Goal: Task Accomplishment & Management: Use online tool/utility

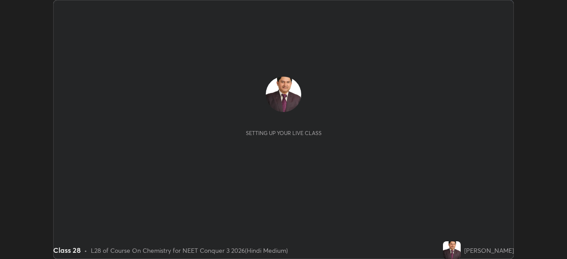
scroll to position [259, 566]
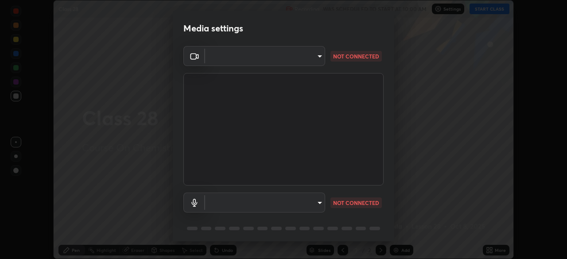
type input "fc38be1871f717ddc8e1b512eadbf63495b763d4820be899b5c927fedf8d93a0"
type input "communications"
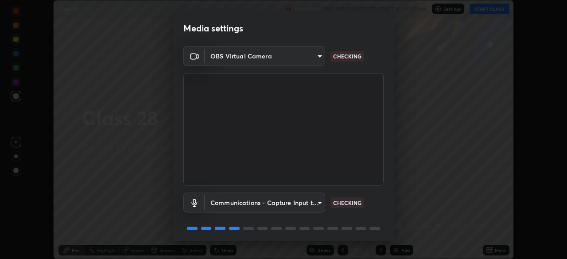
scroll to position [31, 0]
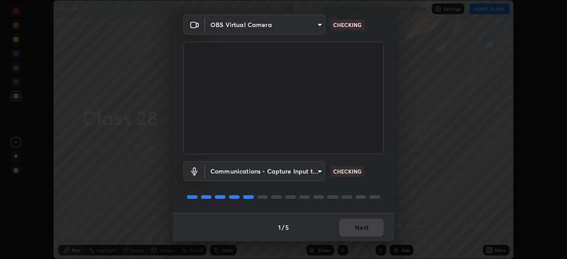
click at [356, 228] on div "1 / 5 Next" at bounding box center [283, 227] width 221 height 28
click at [355, 228] on div "1 / 5 Next" at bounding box center [283, 227] width 221 height 28
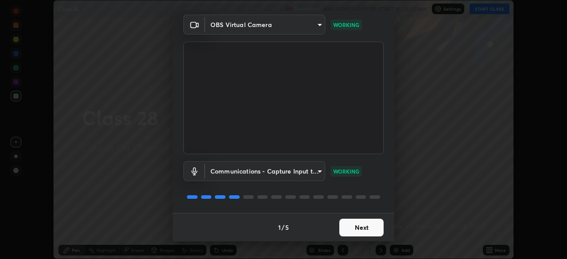
click at [360, 228] on button "Next" at bounding box center [361, 228] width 44 height 18
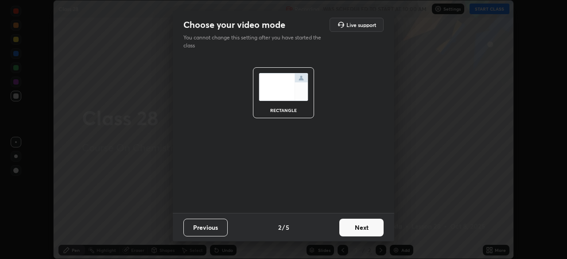
scroll to position [0, 0]
click at [360, 227] on button "Next" at bounding box center [361, 228] width 44 height 18
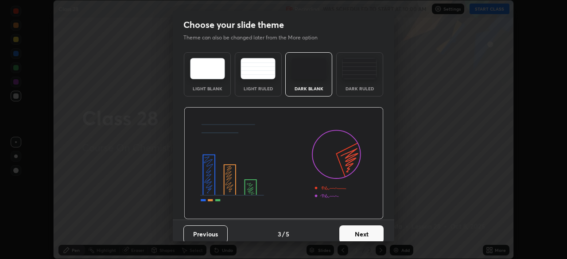
click at [360, 231] on button "Next" at bounding box center [361, 234] width 44 height 18
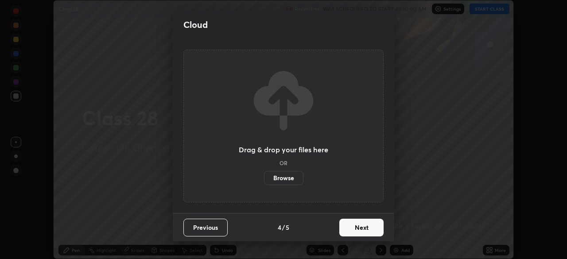
click at [360, 228] on button "Next" at bounding box center [361, 228] width 44 height 18
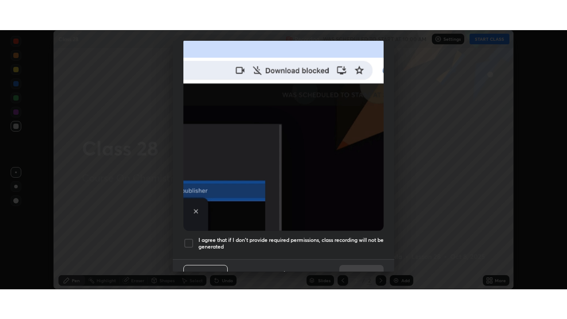
scroll to position [201, 0]
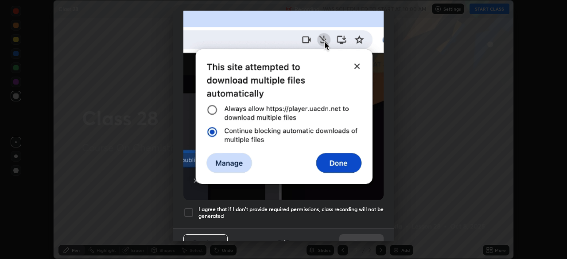
click at [191, 207] on div at bounding box center [188, 212] width 11 height 11
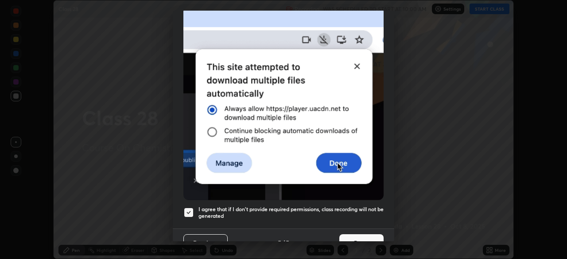
click at [357, 236] on button "Done" at bounding box center [361, 243] width 44 height 18
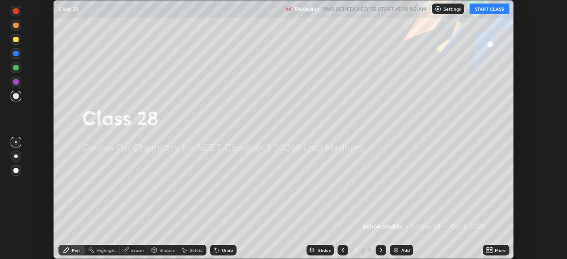
click at [482, 10] on button "START CLASS" at bounding box center [489, 9] width 40 height 11
click at [490, 250] on icon at bounding box center [491, 249] width 2 height 2
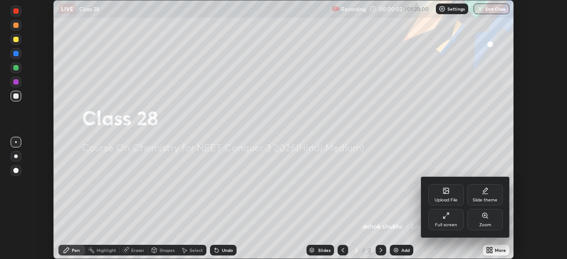
click at [446, 215] on icon at bounding box center [445, 215] width 7 height 7
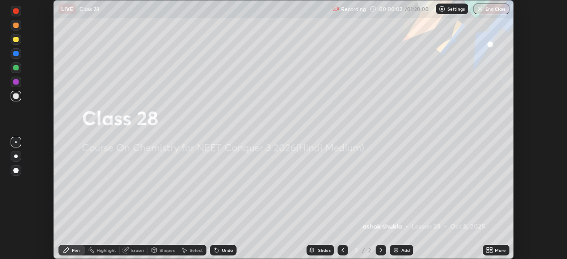
scroll to position [319, 567]
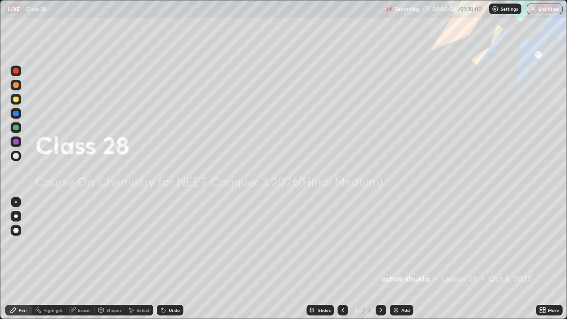
click at [395, 259] on img at bounding box center [395, 309] width 7 height 7
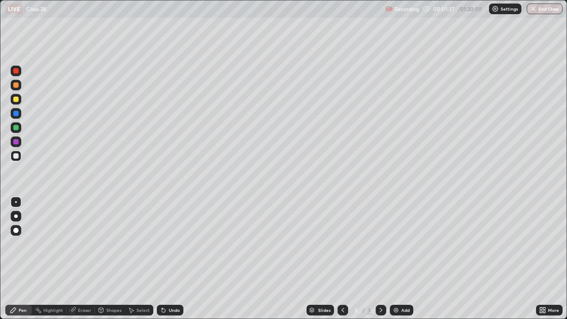
click at [17, 142] on div at bounding box center [15, 141] width 5 height 5
click at [81, 259] on div "Eraser" at bounding box center [84, 310] width 13 height 4
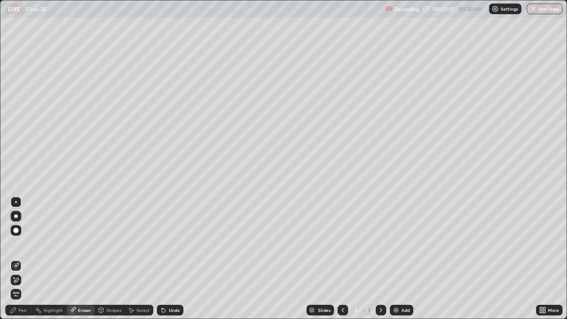
click at [27, 259] on div "Pen" at bounding box center [18, 310] width 27 height 11
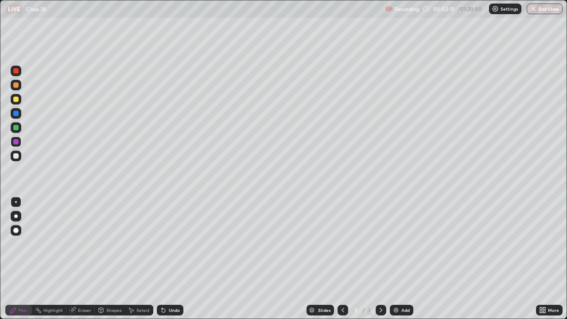
click at [142, 259] on div "Select" at bounding box center [142, 310] width 13 height 4
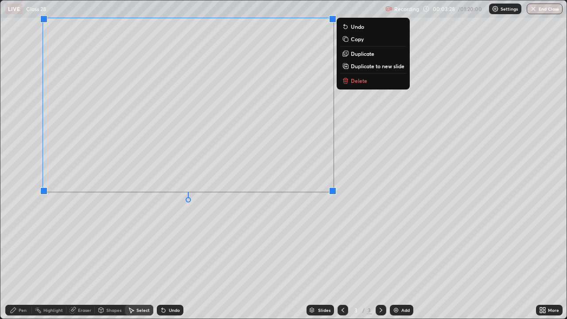
click at [271, 236] on div "0 ° Undo Copy Duplicate Duplicate to new slide Delete" at bounding box center [283, 159] width 566 height 318
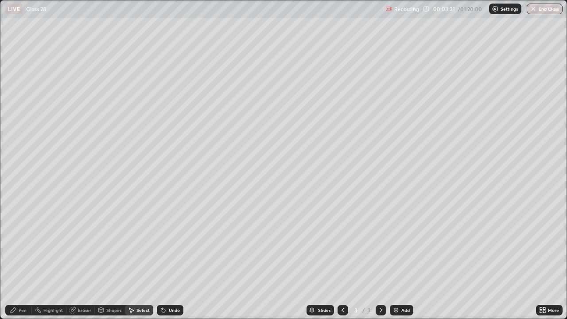
click at [23, 259] on div "Pen" at bounding box center [18, 310] width 27 height 11
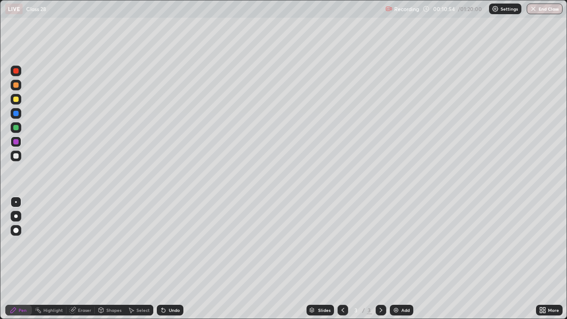
click at [395, 259] on img at bounding box center [395, 309] width 7 height 7
click at [16, 101] on div at bounding box center [15, 99] width 5 height 5
click at [140, 259] on div "Select" at bounding box center [142, 310] width 13 height 4
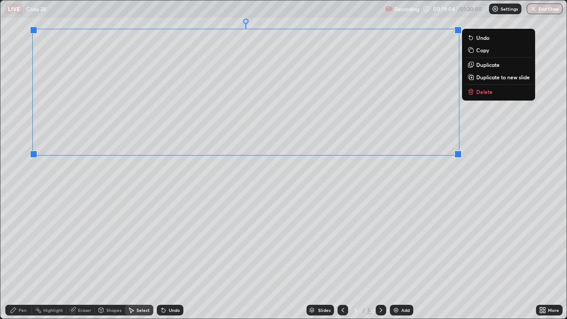
click at [484, 146] on div "0 ° Undo Copy Duplicate Duplicate to new slide Delete" at bounding box center [283, 159] width 566 height 318
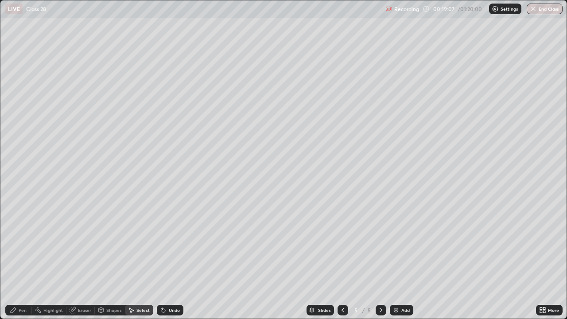
click at [22, 259] on div "Pen" at bounding box center [23, 310] width 8 height 4
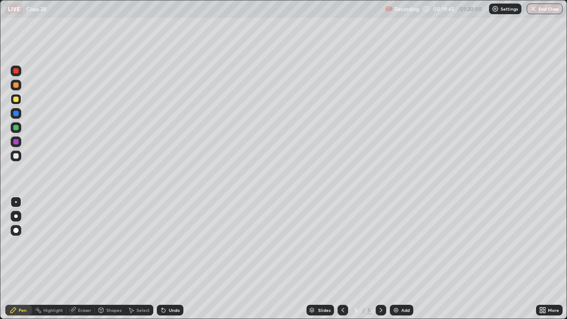
click at [15, 127] on div at bounding box center [15, 127] width 5 height 5
click at [393, 259] on img at bounding box center [395, 309] width 7 height 7
click at [134, 259] on icon at bounding box center [131, 309] width 7 height 7
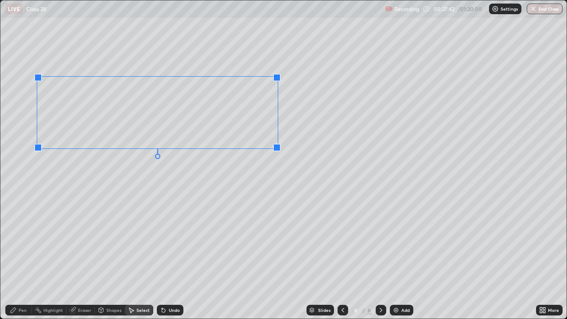
click at [257, 172] on div "0 ° Undo Copy Duplicate Duplicate to new slide Delete" at bounding box center [283, 159] width 566 height 318
click at [22, 259] on div "Pen" at bounding box center [23, 310] width 8 height 4
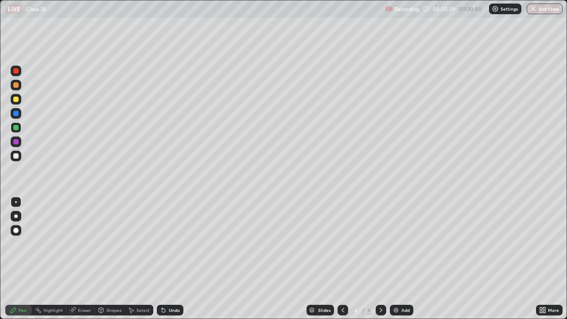
click at [394, 259] on img at bounding box center [395, 309] width 7 height 7
click at [393, 259] on img at bounding box center [395, 309] width 7 height 7
click at [18, 114] on div at bounding box center [15, 113] width 5 height 5
click at [395, 259] on img at bounding box center [395, 309] width 7 height 7
click at [15, 85] on div at bounding box center [15, 84] width 5 height 5
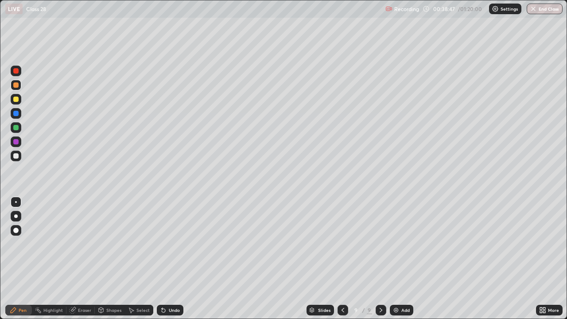
click at [18, 114] on div at bounding box center [15, 113] width 5 height 5
click at [17, 143] on div at bounding box center [15, 141] width 5 height 5
click at [392, 259] on img at bounding box center [395, 309] width 7 height 7
click at [133, 259] on icon at bounding box center [131, 309] width 7 height 7
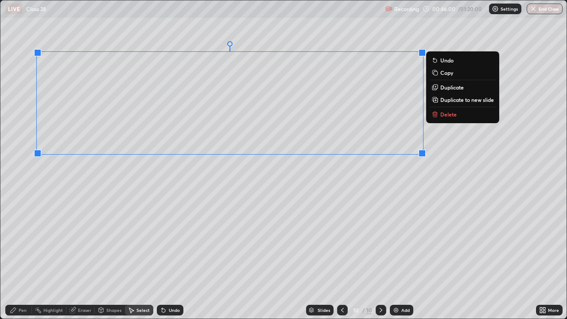
click at [442, 136] on div "0 ° Undo Copy Duplicate Duplicate to new slide Delete" at bounding box center [283, 159] width 566 height 318
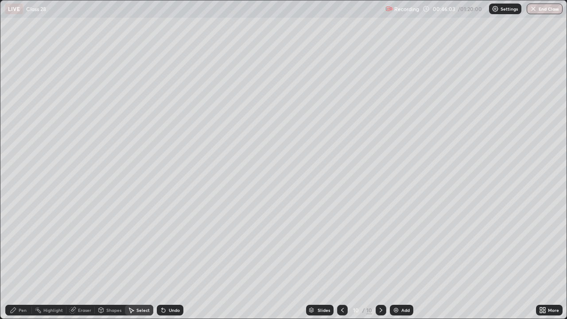
click at [24, 259] on div "Pen" at bounding box center [18, 310] width 27 height 11
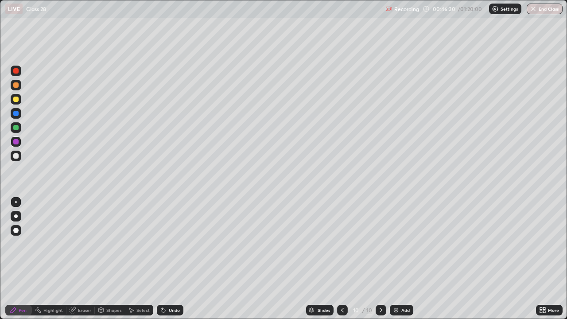
click at [78, 259] on div "Eraser" at bounding box center [84, 310] width 13 height 4
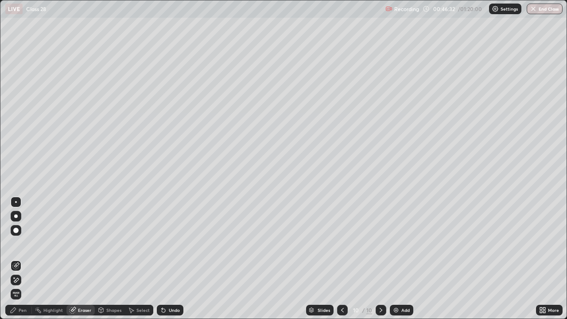
click at [23, 259] on div "Pen" at bounding box center [23, 310] width 8 height 4
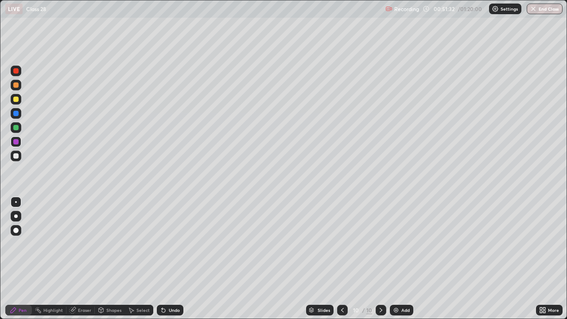
click at [393, 259] on img at bounding box center [395, 309] width 7 height 7
click at [82, 259] on div "Eraser" at bounding box center [84, 310] width 13 height 4
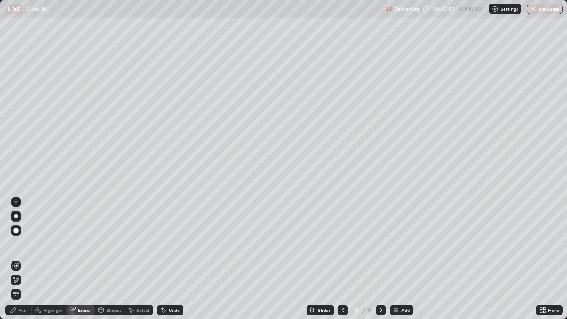
click at [21, 259] on div "Pen" at bounding box center [23, 310] width 8 height 4
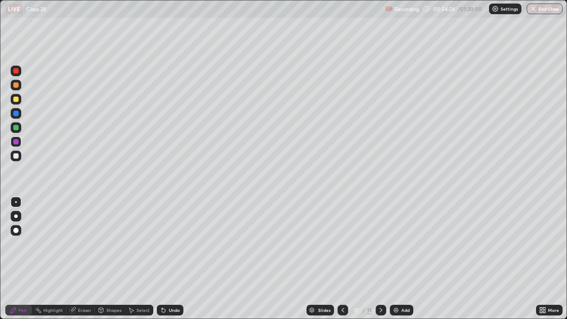
click at [393, 259] on img at bounding box center [395, 309] width 7 height 7
click at [395, 259] on img at bounding box center [395, 309] width 7 height 7
click at [86, 259] on div "Eraser" at bounding box center [84, 310] width 13 height 4
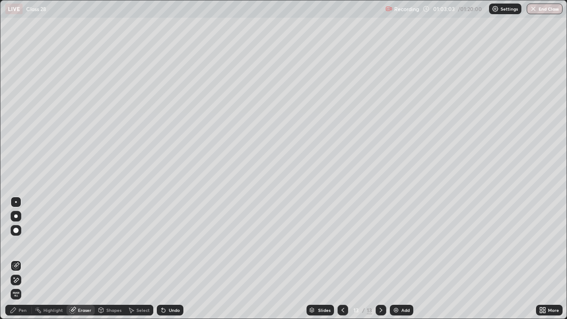
click at [22, 259] on div "Pen" at bounding box center [23, 310] width 8 height 4
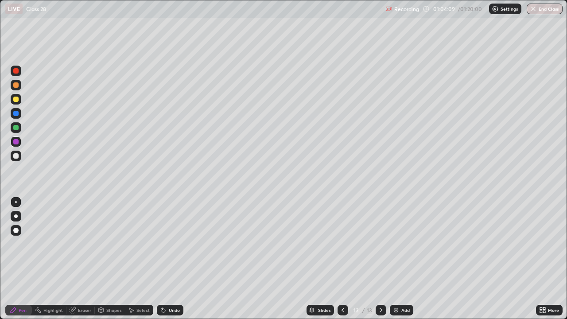
click at [393, 259] on img at bounding box center [395, 309] width 7 height 7
click at [84, 259] on div "Eraser" at bounding box center [84, 310] width 13 height 4
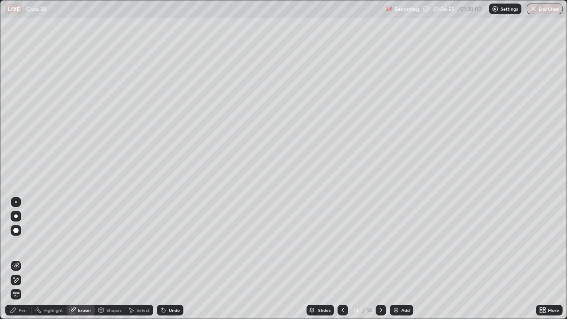
click at [27, 259] on div "Pen" at bounding box center [18, 310] width 27 height 11
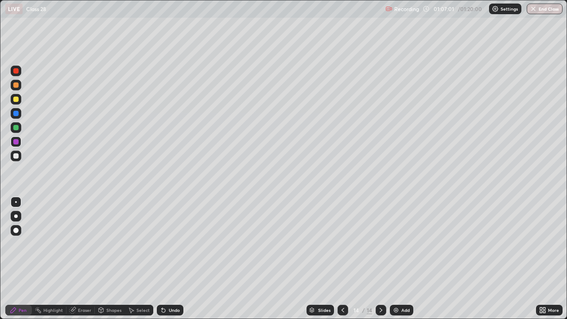
click at [81, 259] on div "Eraser" at bounding box center [84, 310] width 13 height 4
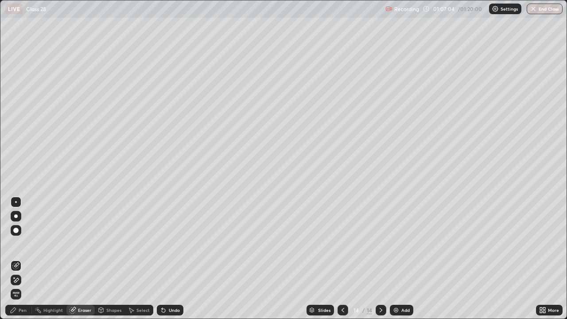
click at [23, 259] on div "Pen" at bounding box center [23, 310] width 8 height 4
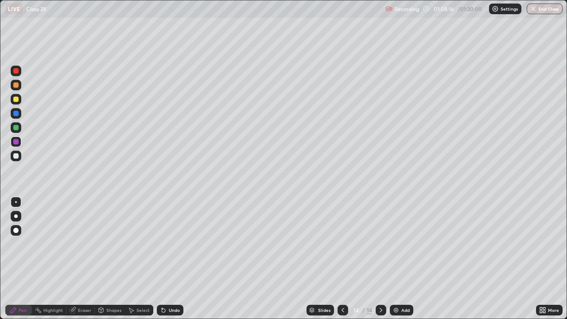
click at [393, 259] on img at bounding box center [395, 309] width 7 height 7
click at [117, 259] on div "Shapes" at bounding box center [113, 310] width 15 height 4
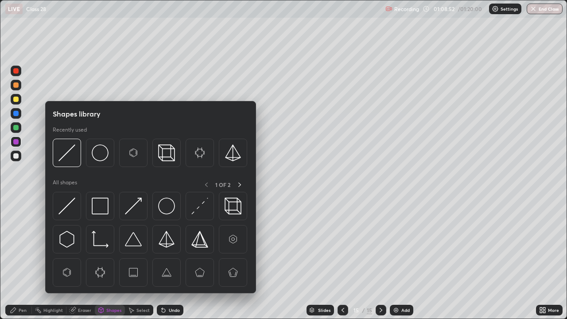
click at [89, 259] on div "Eraser" at bounding box center [84, 310] width 13 height 4
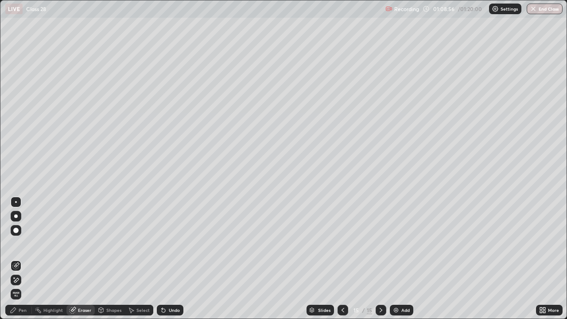
click at [27, 259] on div "Pen" at bounding box center [18, 310] width 27 height 11
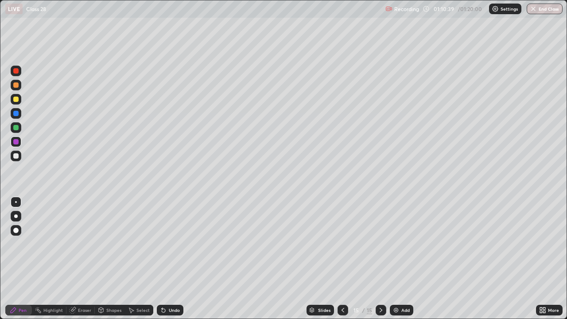
click at [396, 259] on img at bounding box center [395, 309] width 7 height 7
click at [538, 12] on button "End Class" at bounding box center [544, 9] width 35 height 11
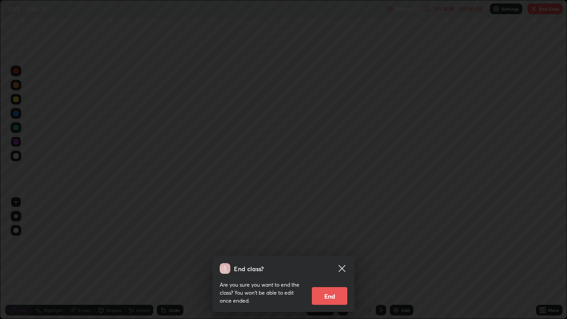
click at [328, 259] on button "End" at bounding box center [329, 296] width 35 height 18
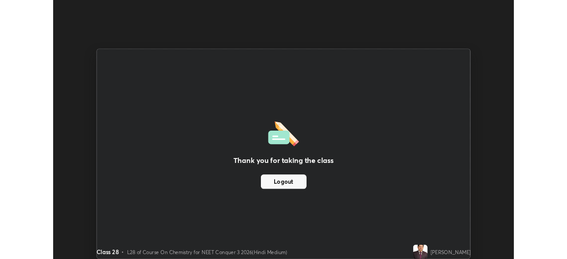
scroll to position [44026, 43718]
